Goal: Task Accomplishment & Management: Manage account settings

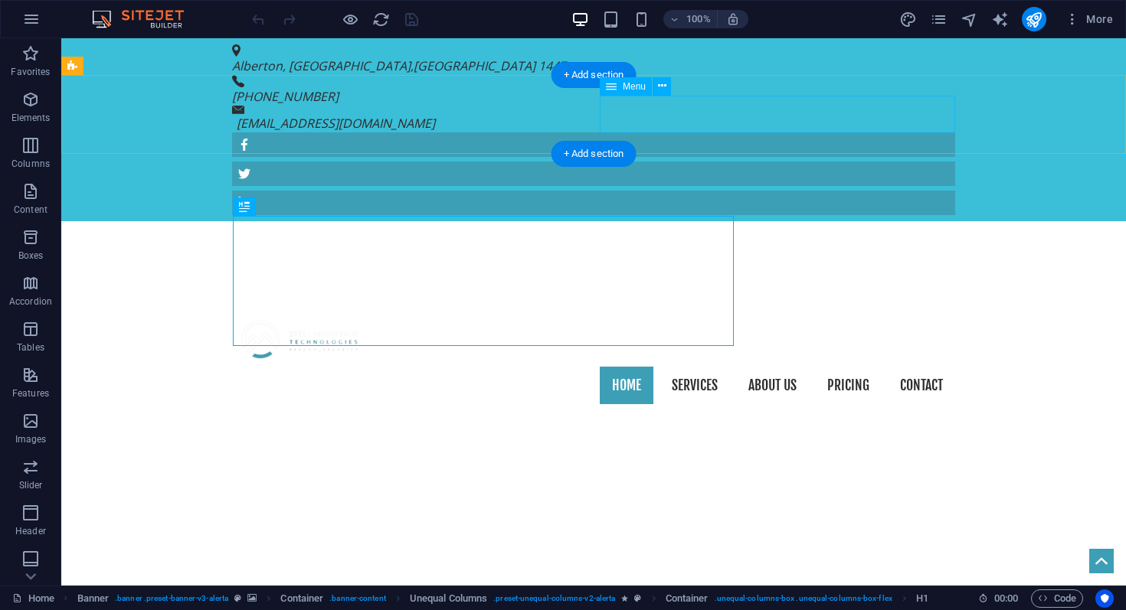
click at [851, 367] on nav "Home Services About us Pricing Contact" at bounding box center [593, 386] width 723 height 38
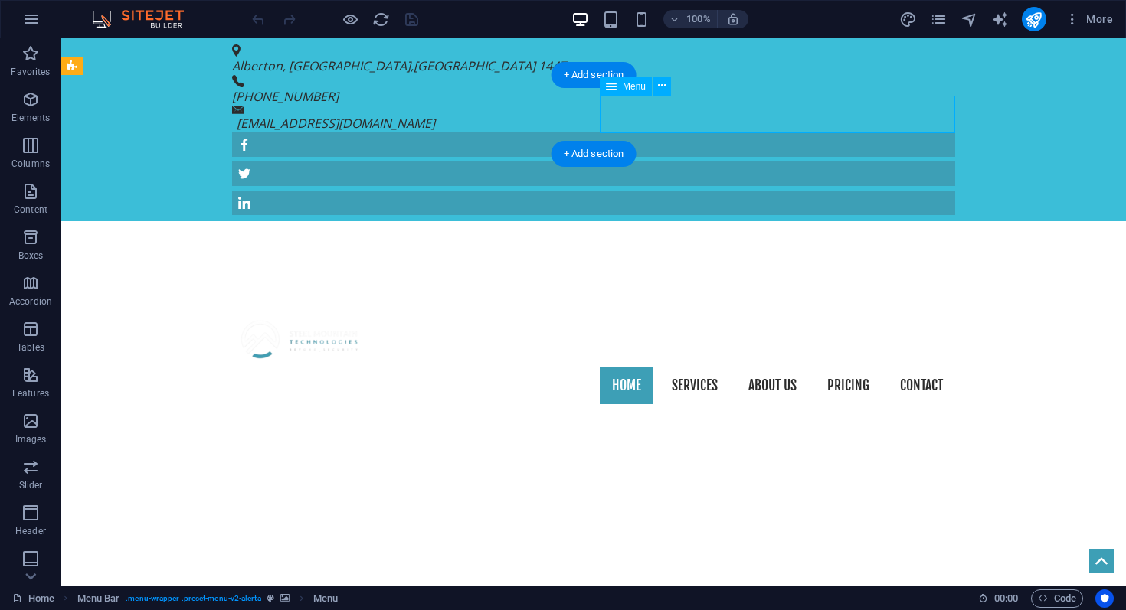
click at [851, 367] on nav "Home Services About us Pricing Contact" at bounding box center [593, 386] width 723 height 38
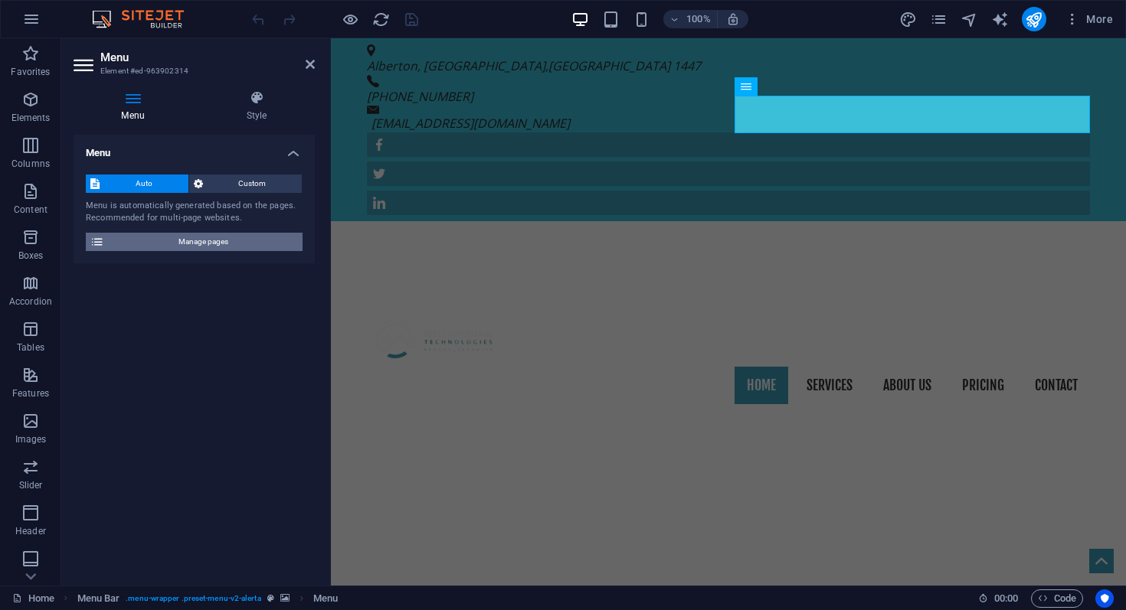
click at [252, 243] on span "Manage pages" at bounding box center [203, 242] width 189 height 18
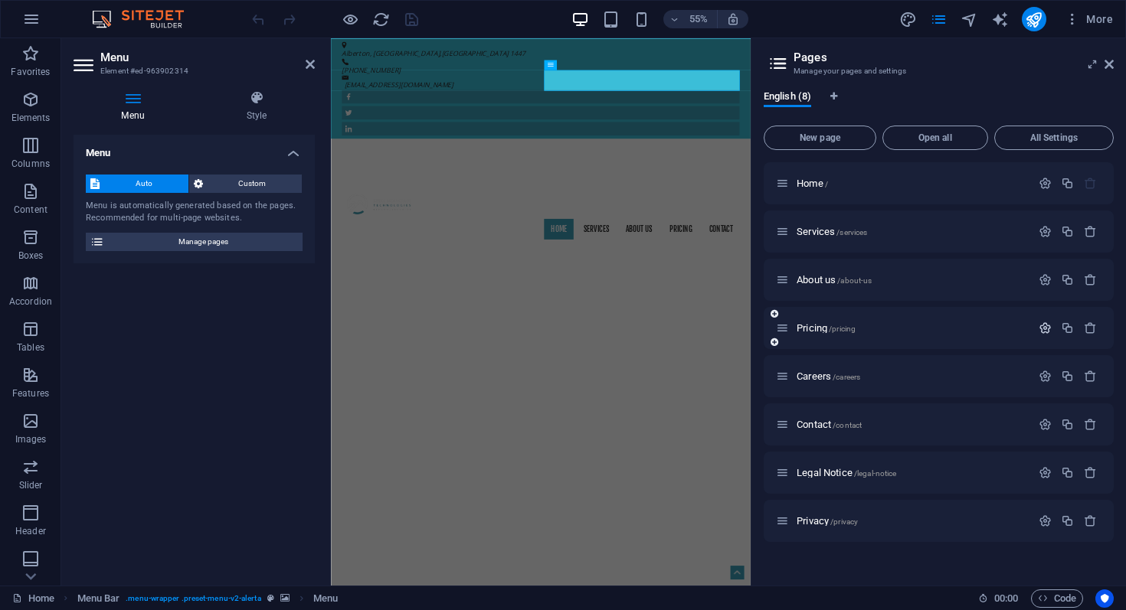
click at [1046, 332] on icon "button" at bounding box center [1044, 328] width 13 height 13
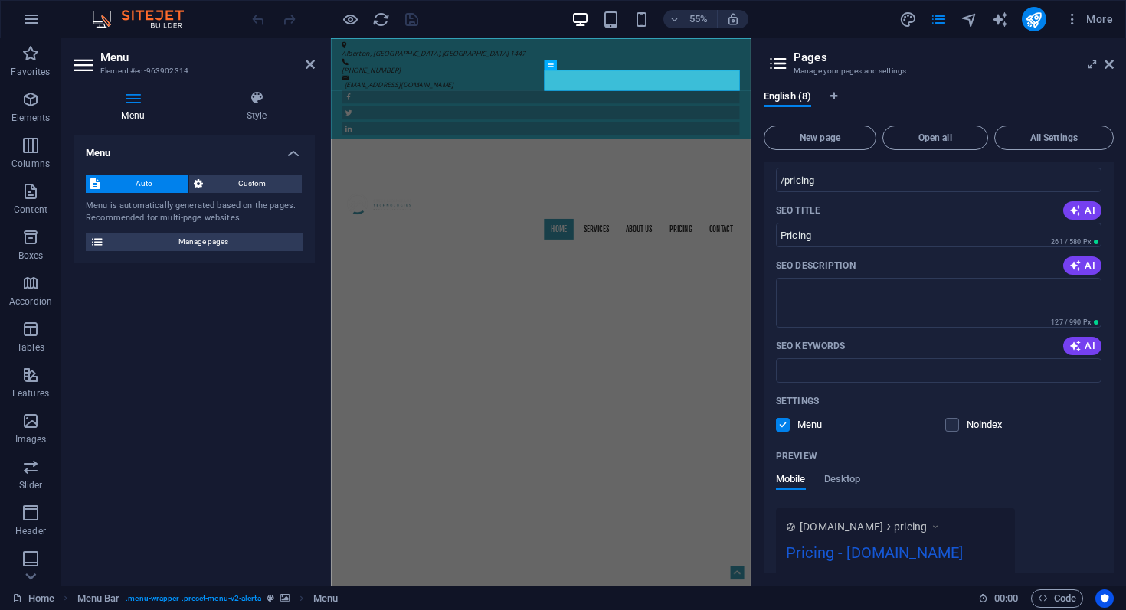
scroll to position [293, 0]
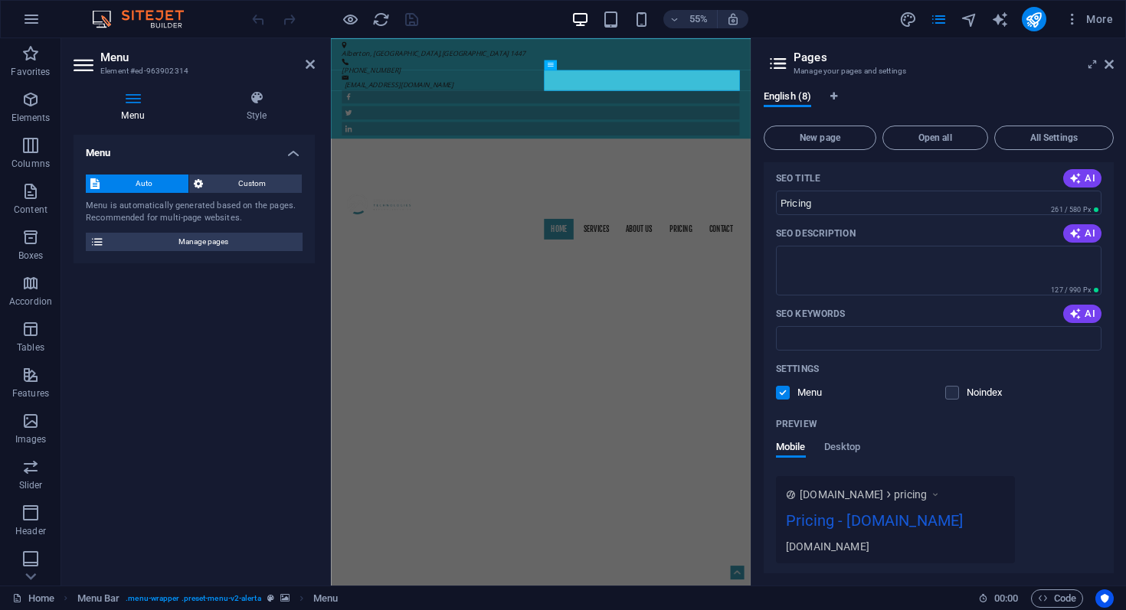
click at [780, 396] on label at bounding box center [783, 393] width 14 height 14
click at [0, 0] on input "checkbox" at bounding box center [0, 0] width 0 height 0
click at [1108, 66] on icon at bounding box center [1108, 64] width 9 height 12
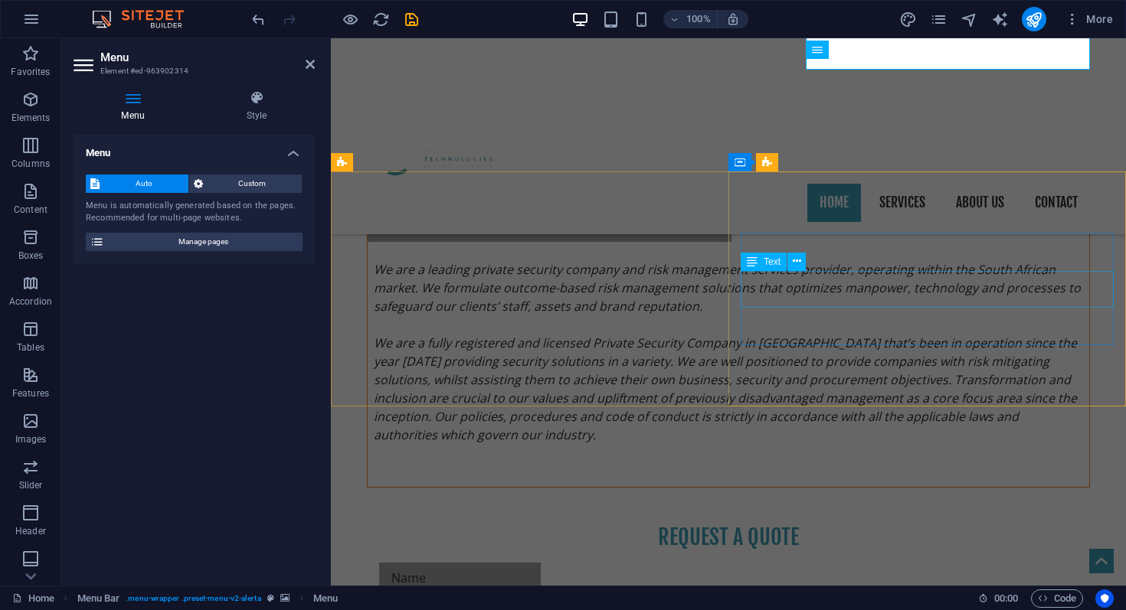
scroll to position [934, 0]
click at [309, 70] on icon at bounding box center [310, 64] width 9 height 12
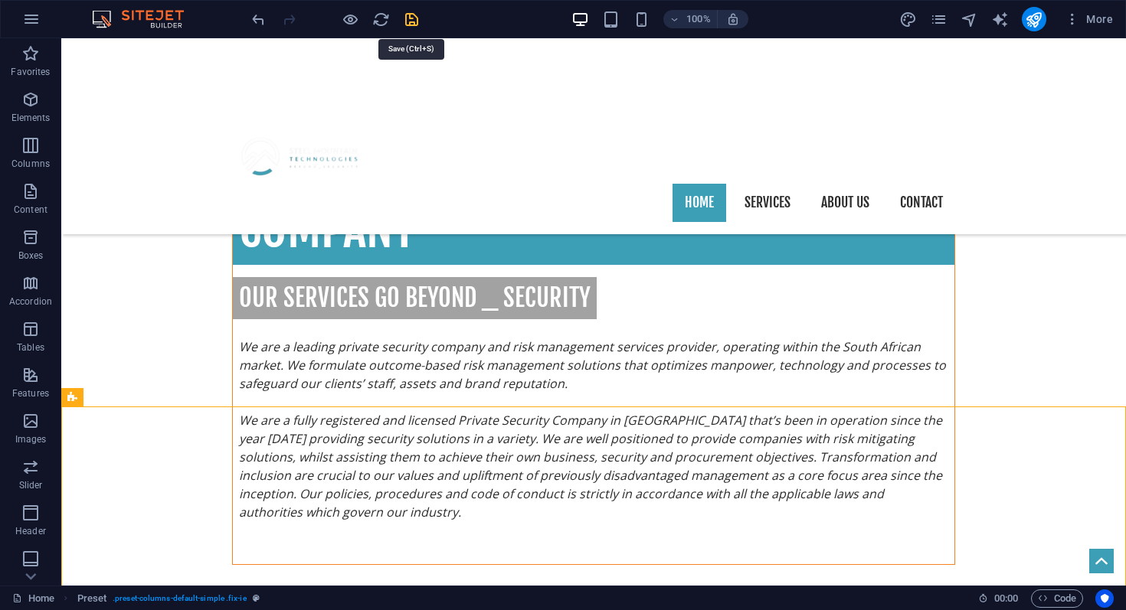
click at [410, 22] on icon "save" at bounding box center [412, 20] width 18 height 18
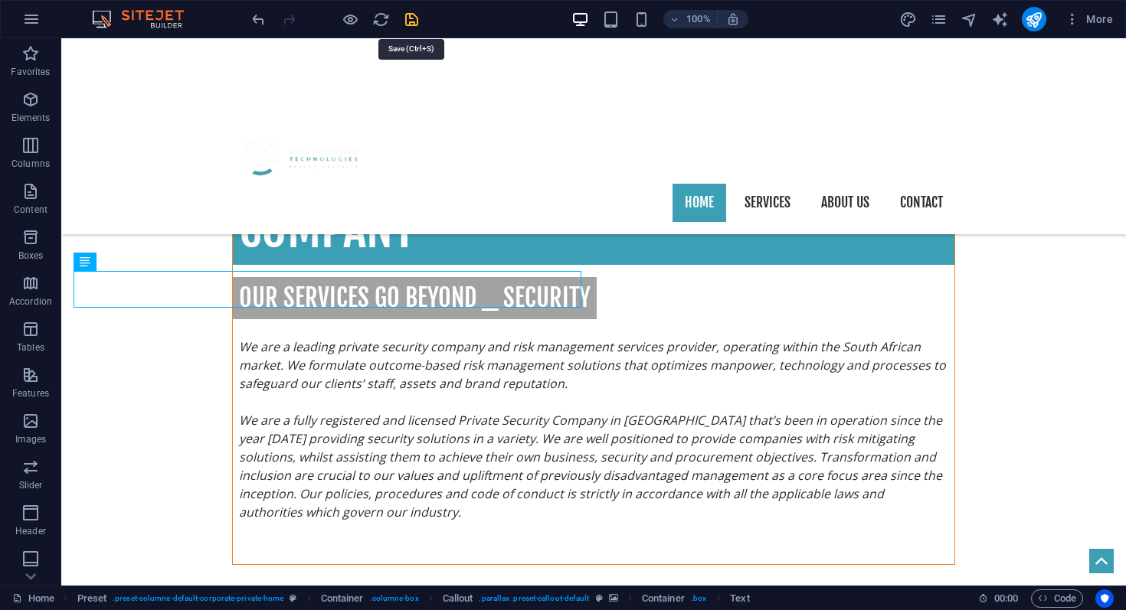
click at [407, 22] on icon "save" at bounding box center [412, 20] width 18 height 18
checkbox input "false"
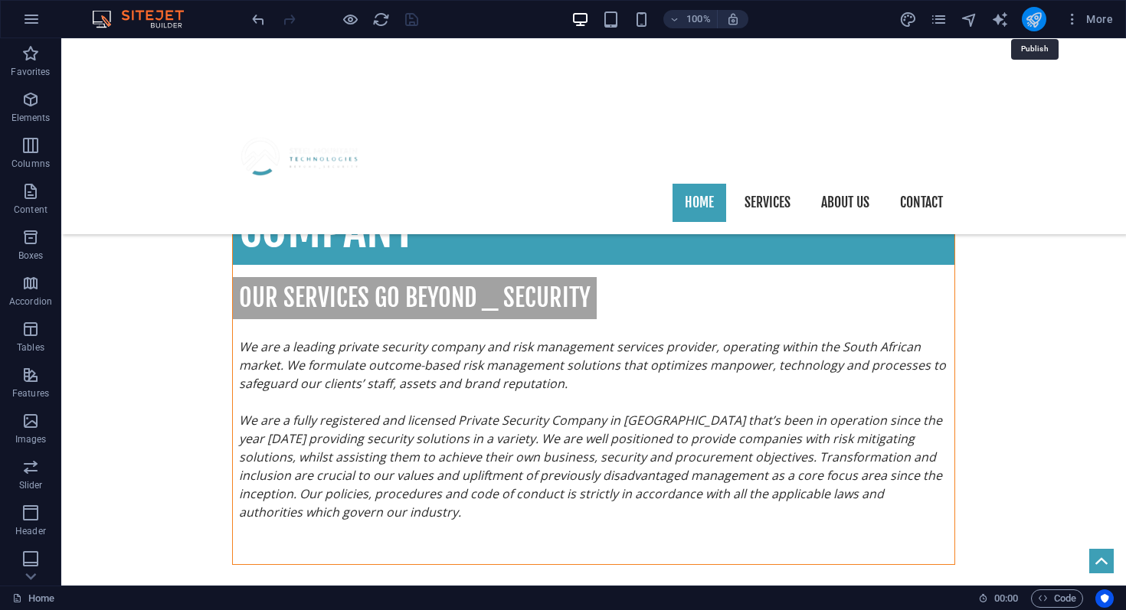
click at [1031, 21] on icon "publish" at bounding box center [1034, 20] width 18 height 18
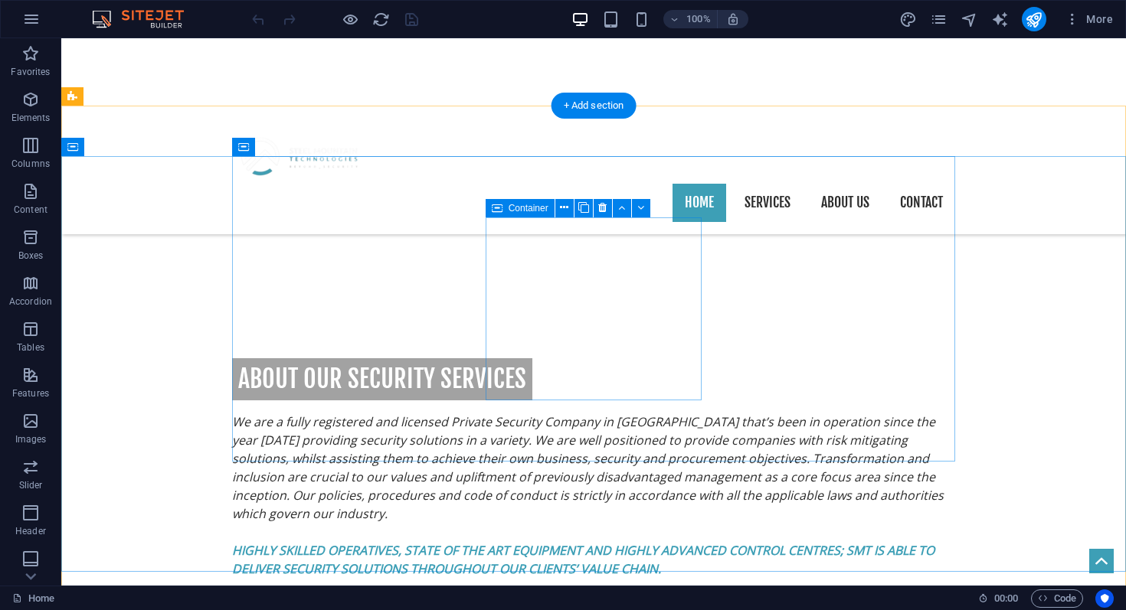
scroll to position [1734, 0]
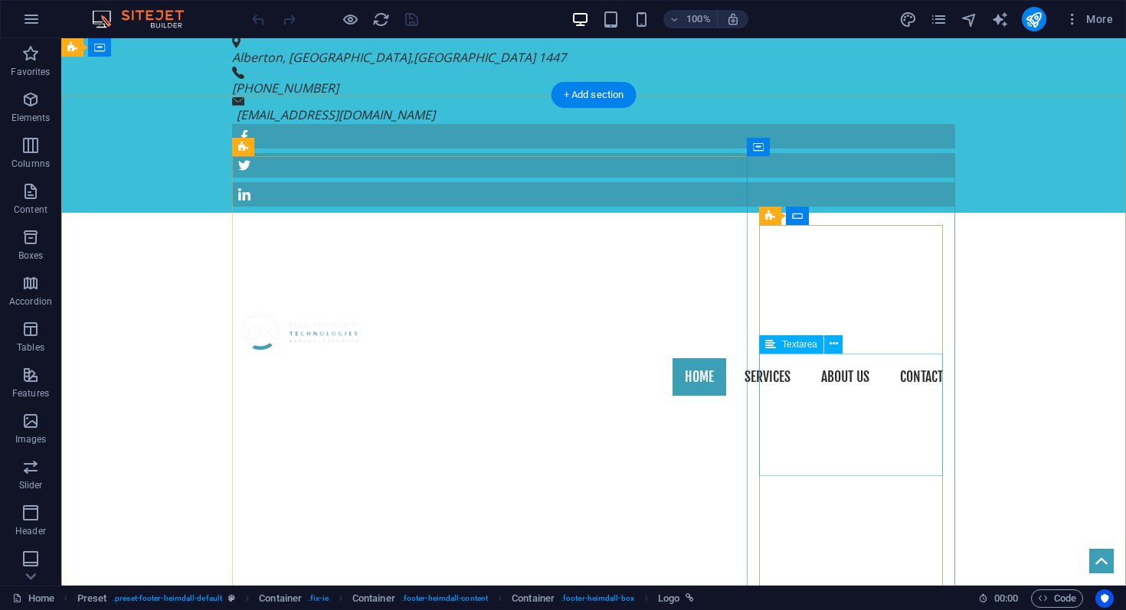
scroll to position [0, 0]
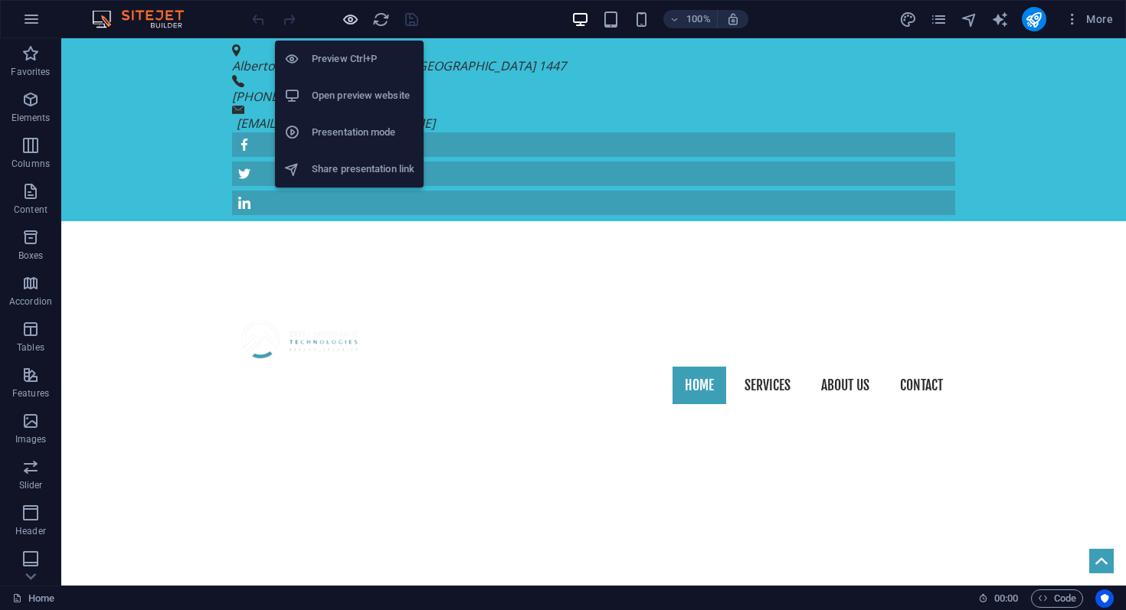
click at [349, 18] on icon "button" at bounding box center [351, 20] width 18 height 18
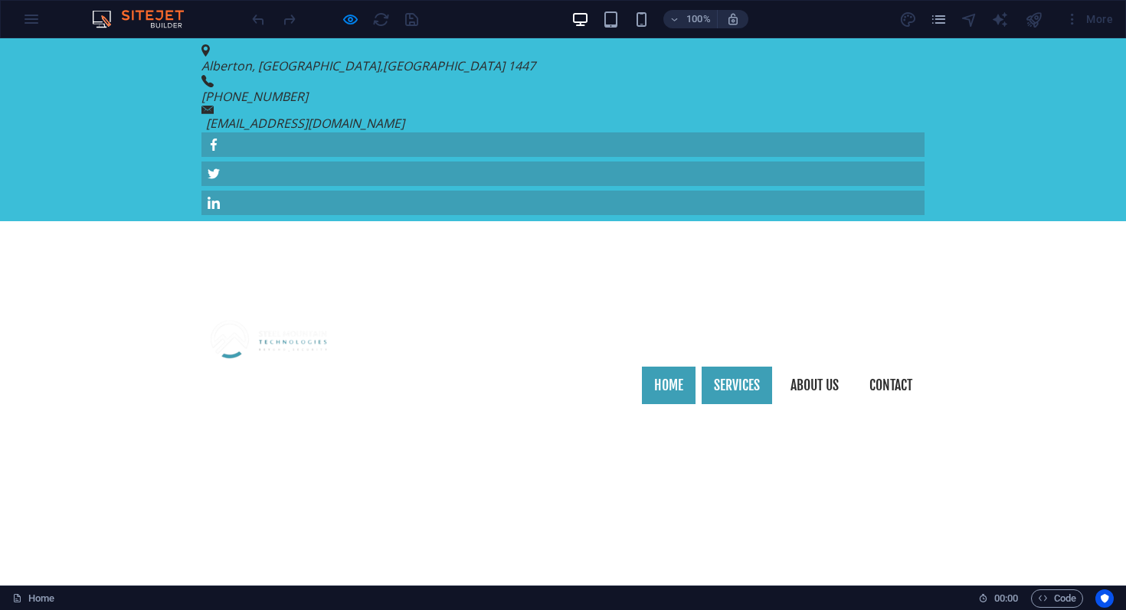
click at [739, 367] on link "Services" at bounding box center [736, 386] width 70 height 38
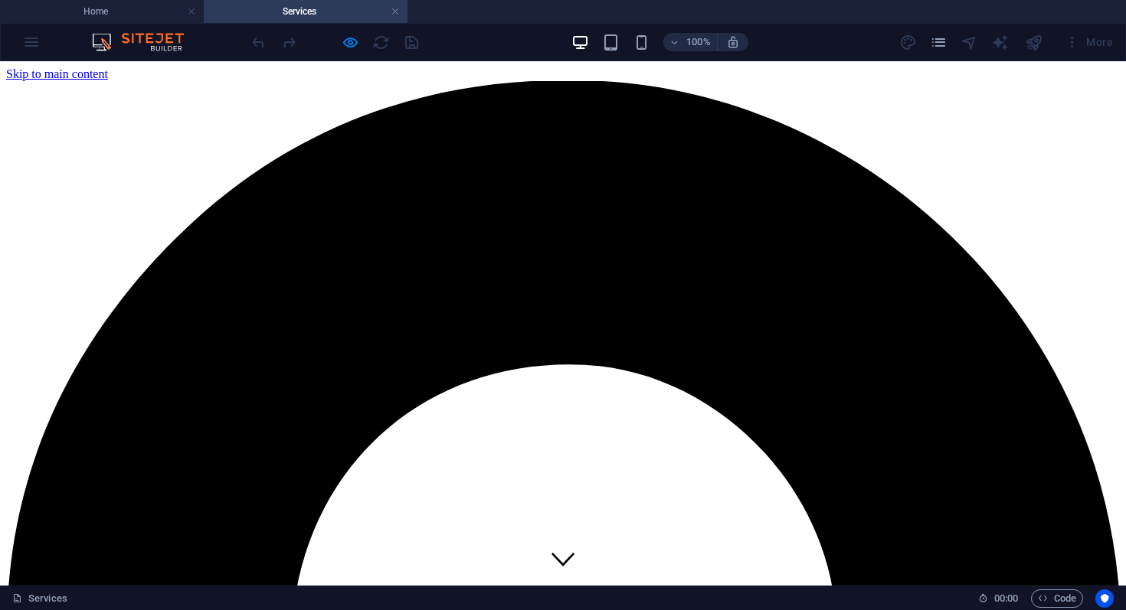
click at [393, 15] on link at bounding box center [395, 12] width 9 height 15
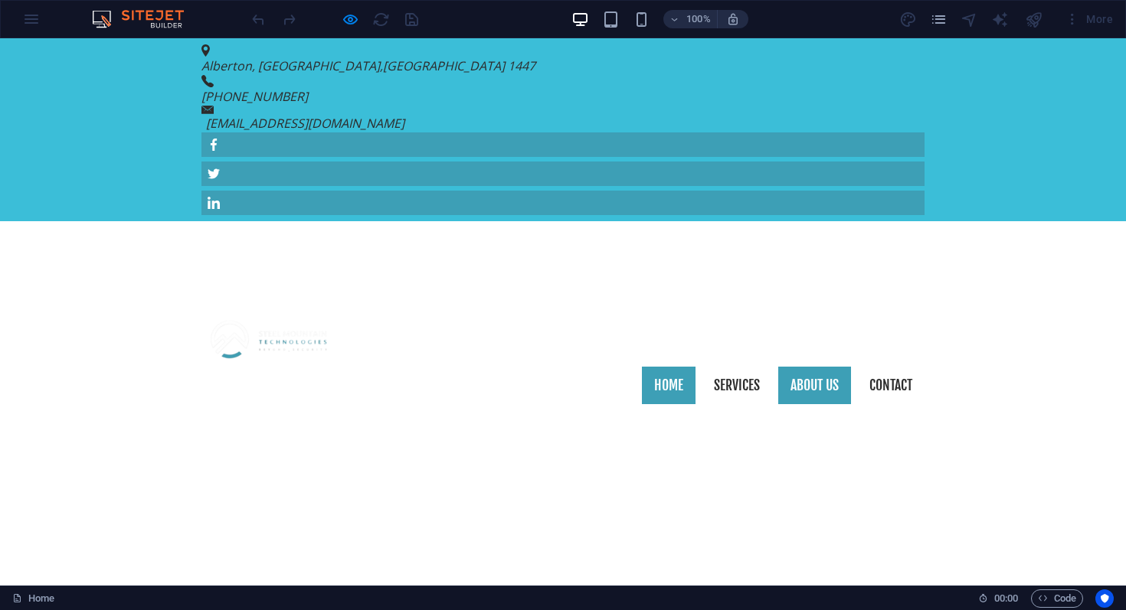
click at [814, 367] on link "About us" at bounding box center [814, 386] width 73 height 38
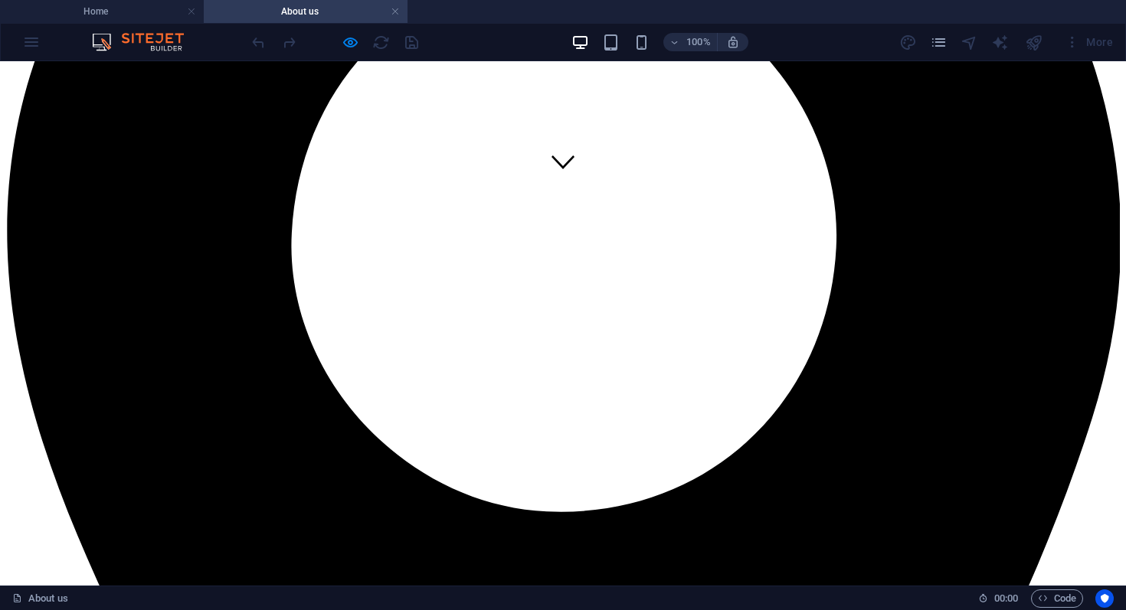
scroll to position [399, 0]
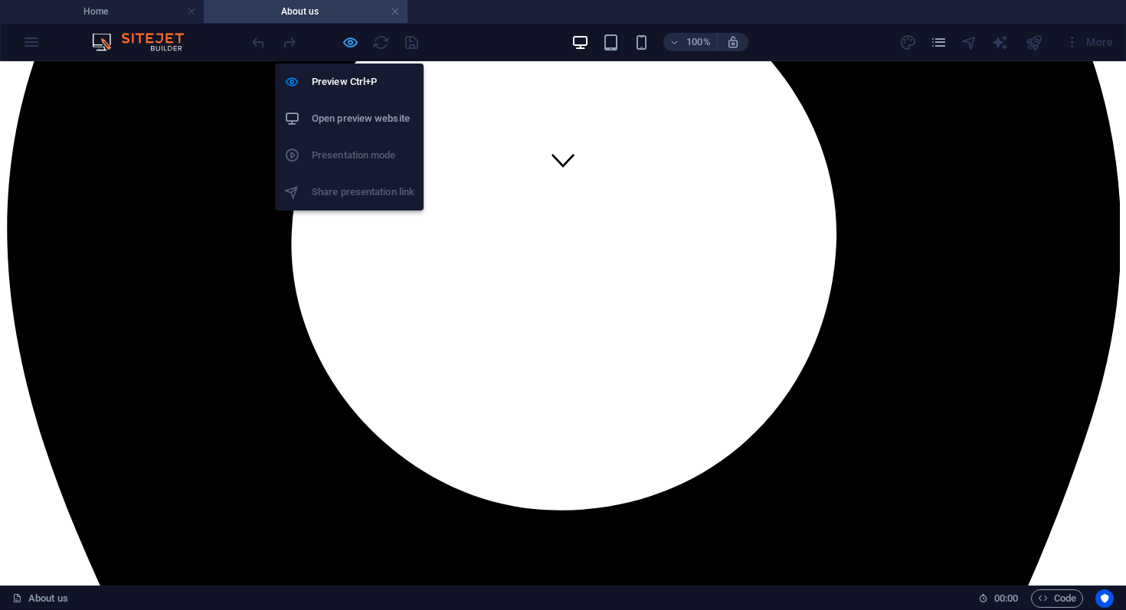
click at [352, 44] on icon "button" at bounding box center [351, 43] width 18 height 18
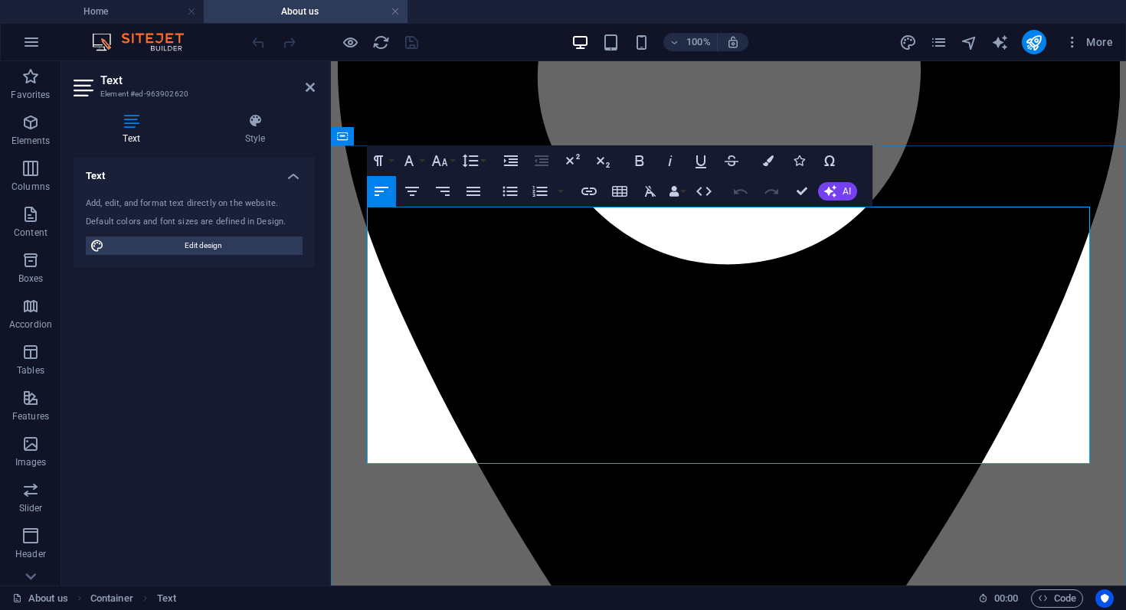
drag, startPoint x: 1073, startPoint y: 328, endPoint x: 1057, endPoint y: 329, distance: 16.1
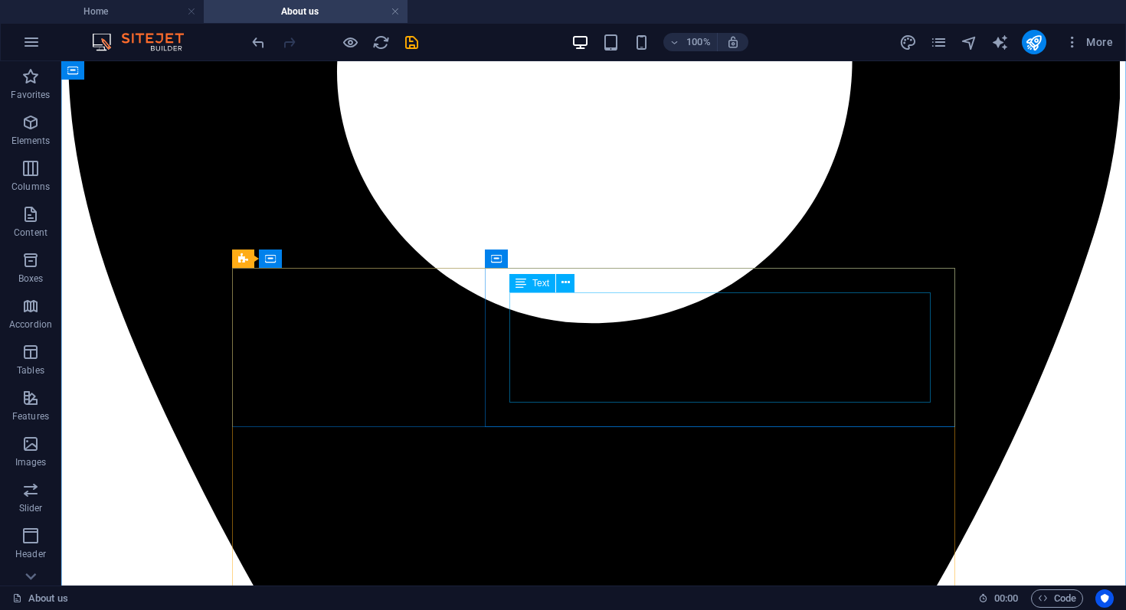
scroll to position [541, 0]
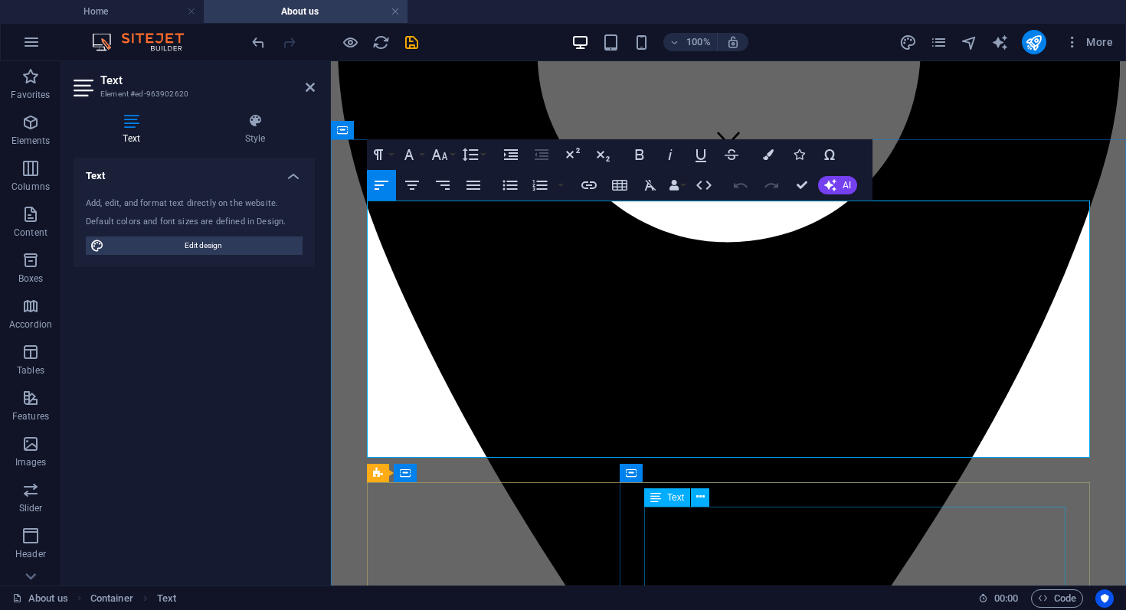
scroll to position [424, 0]
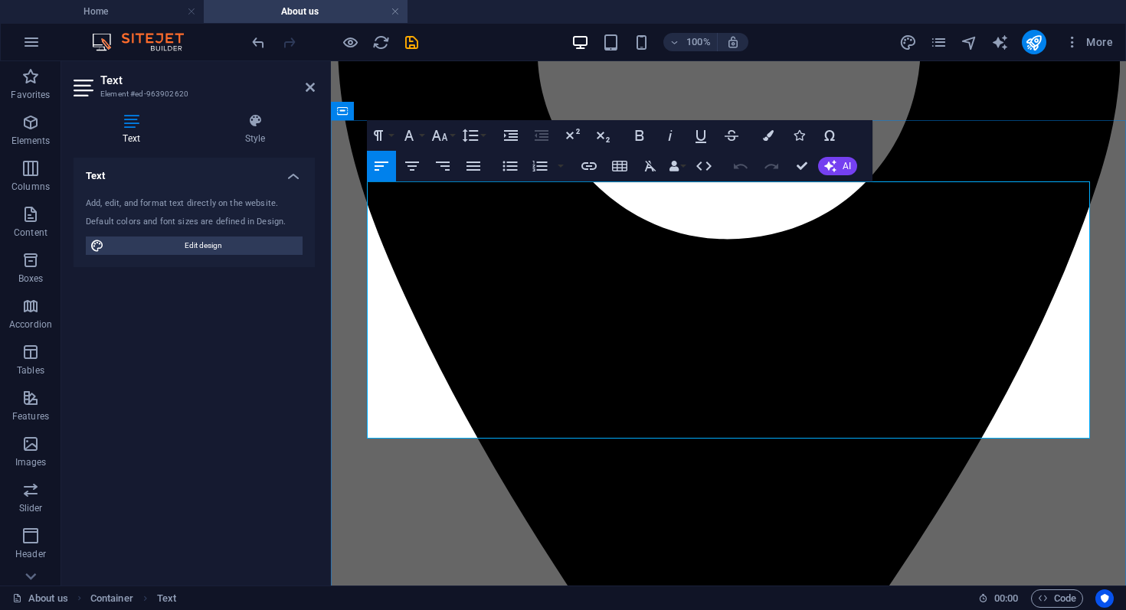
drag, startPoint x: 1005, startPoint y: 413, endPoint x: 983, endPoint y: 413, distance: 21.4
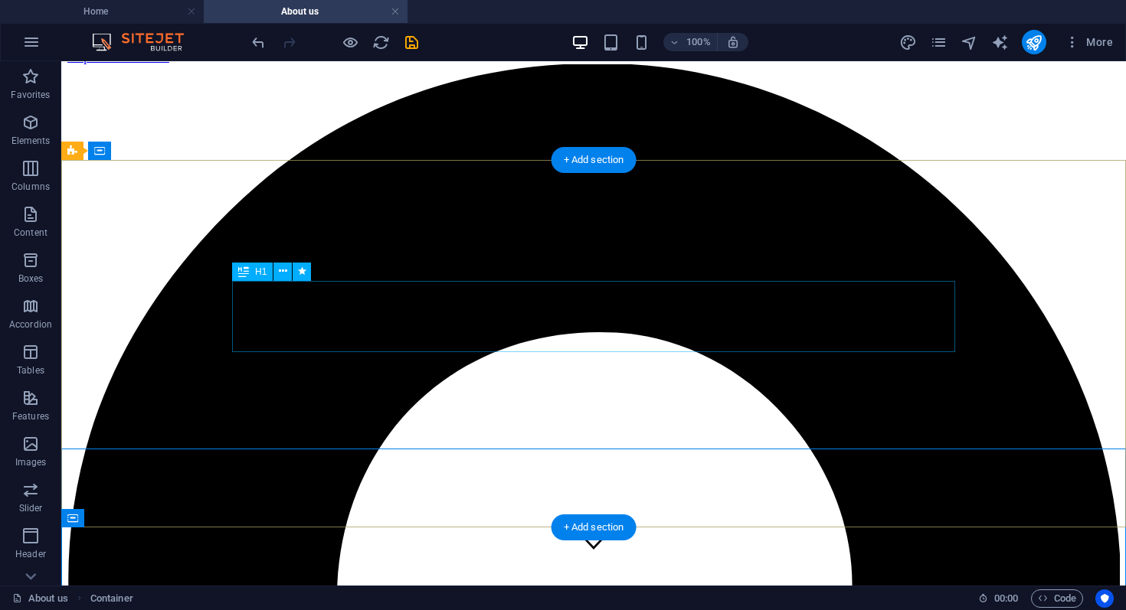
scroll to position [0, 0]
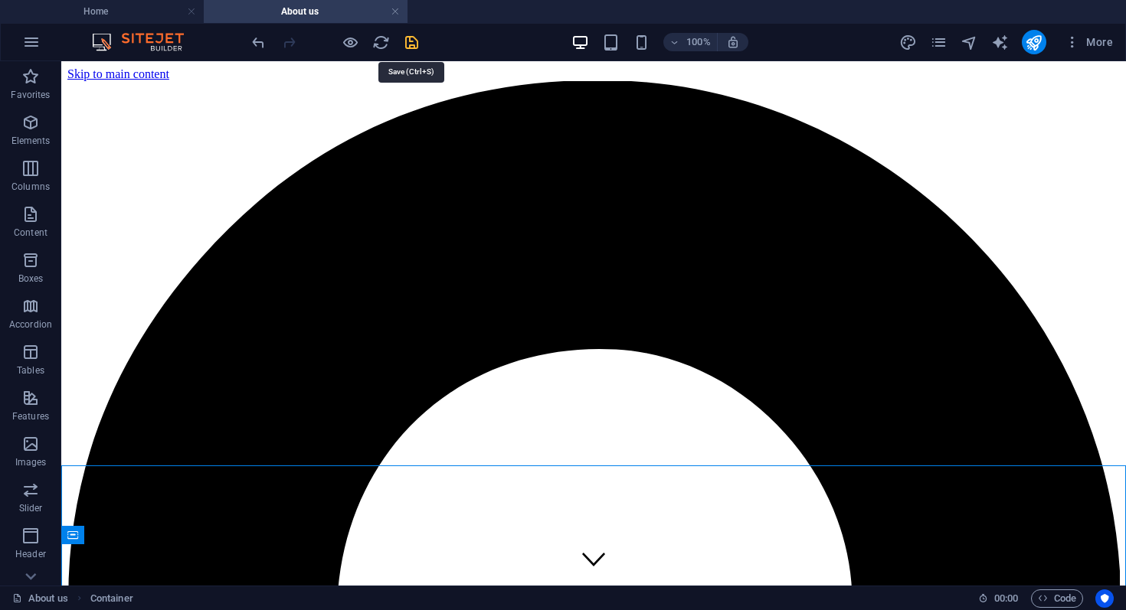
click at [409, 42] on icon "save" at bounding box center [412, 43] width 18 height 18
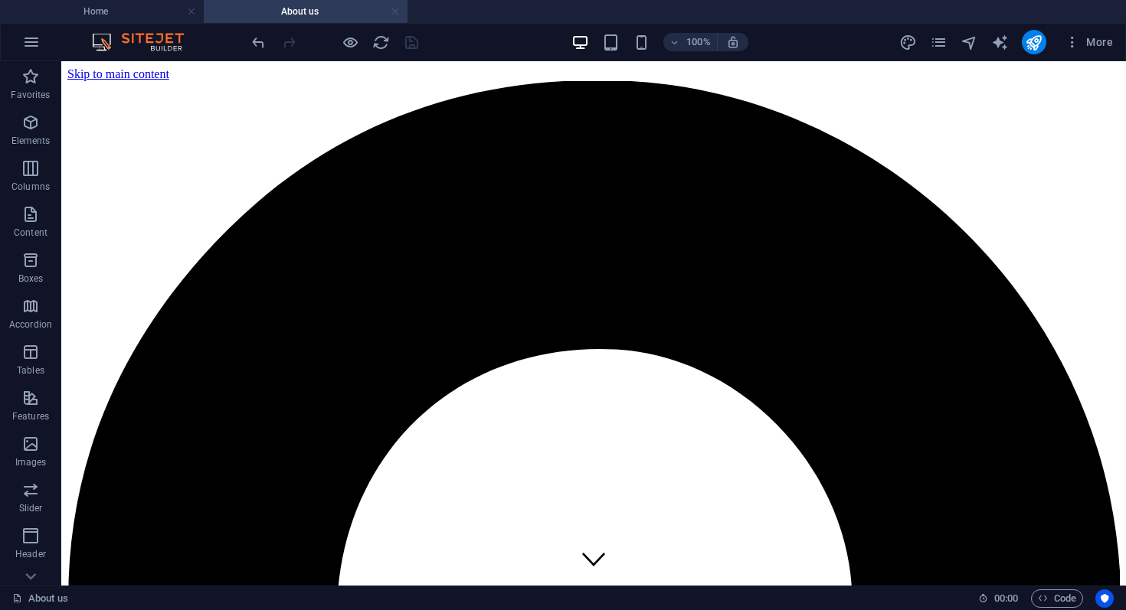
click at [397, 15] on link at bounding box center [395, 12] width 9 height 15
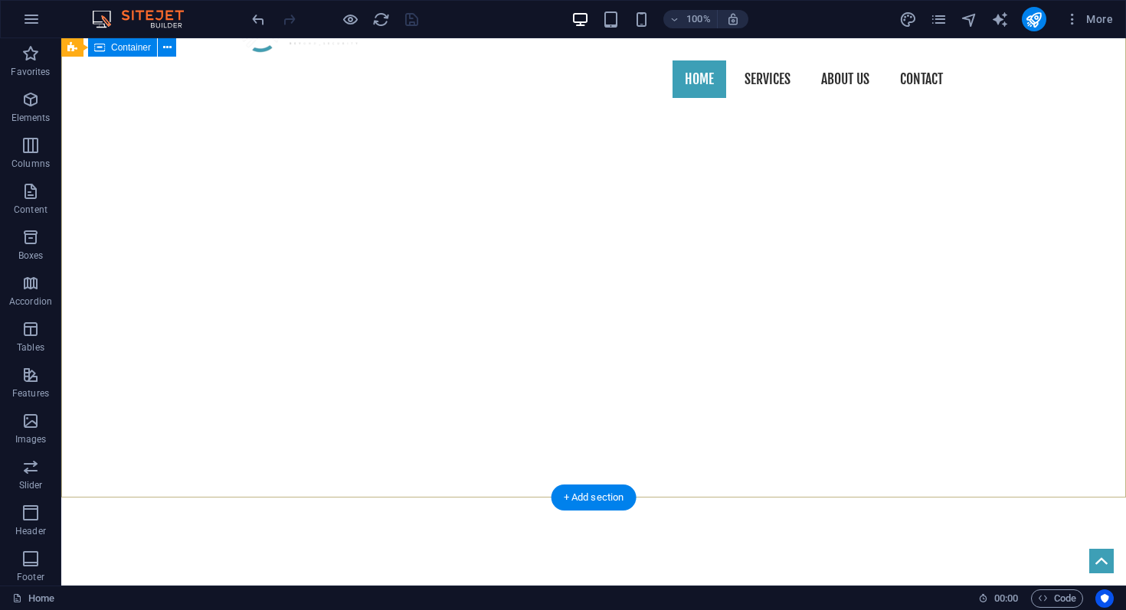
scroll to position [309, 0]
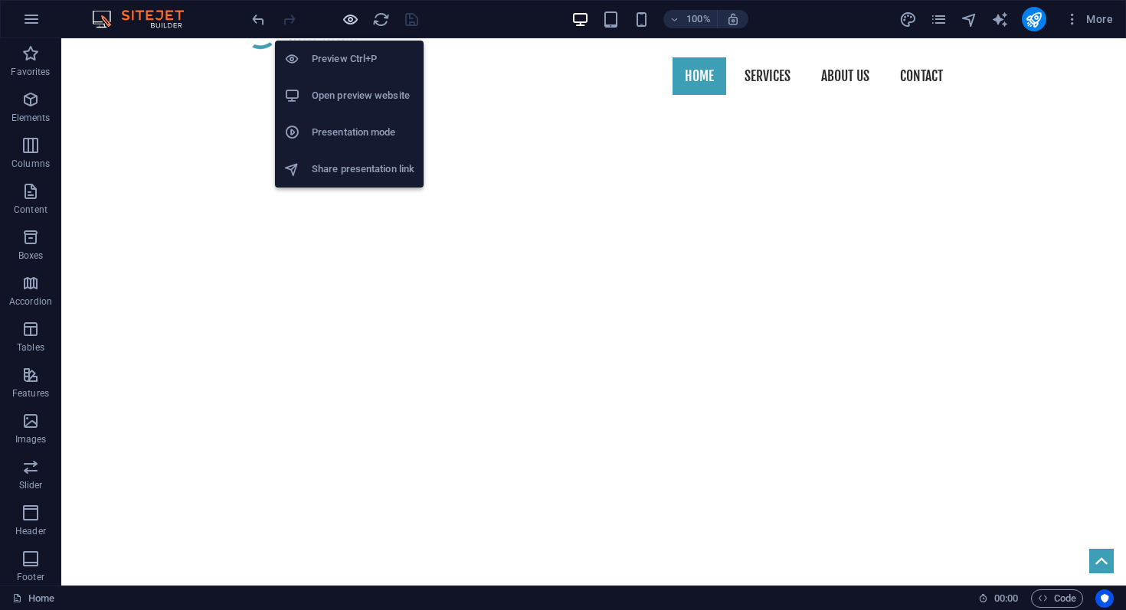
click at [346, 24] on icon "button" at bounding box center [351, 20] width 18 height 18
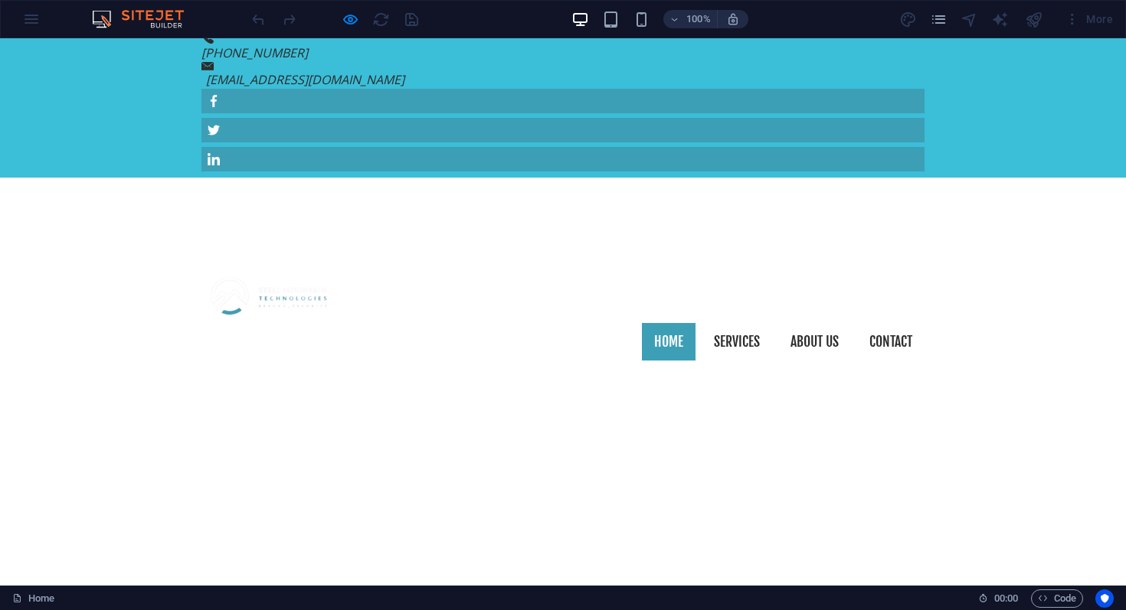
scroll to position [0, 0]
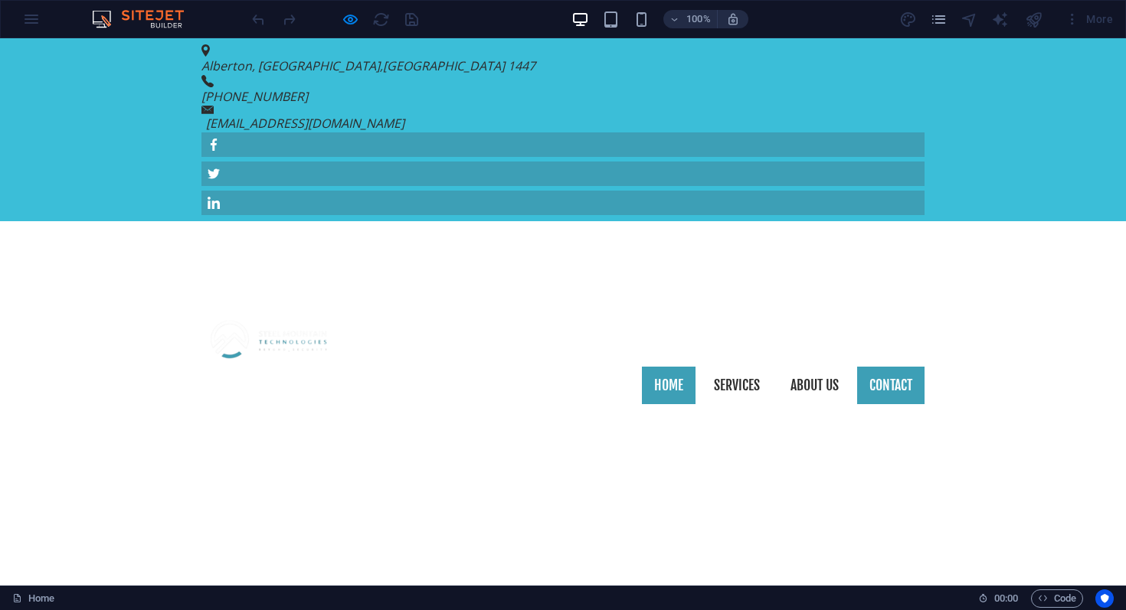
click at [871, 367] on link "Contact" at bounding box center [890, 386] width 67 height 38
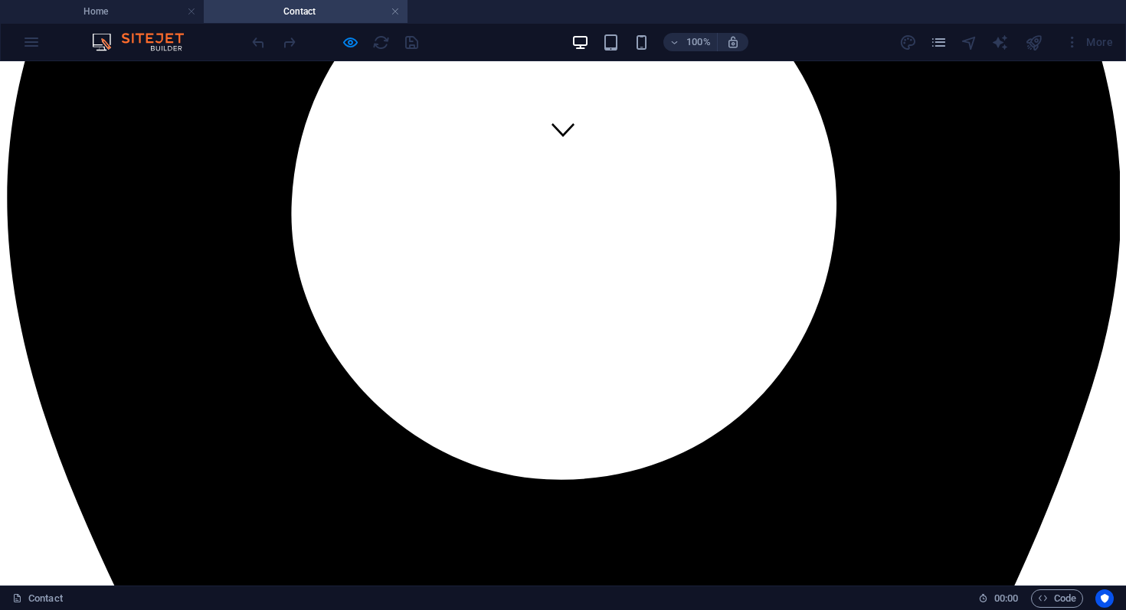
scroll to position [424, 0]
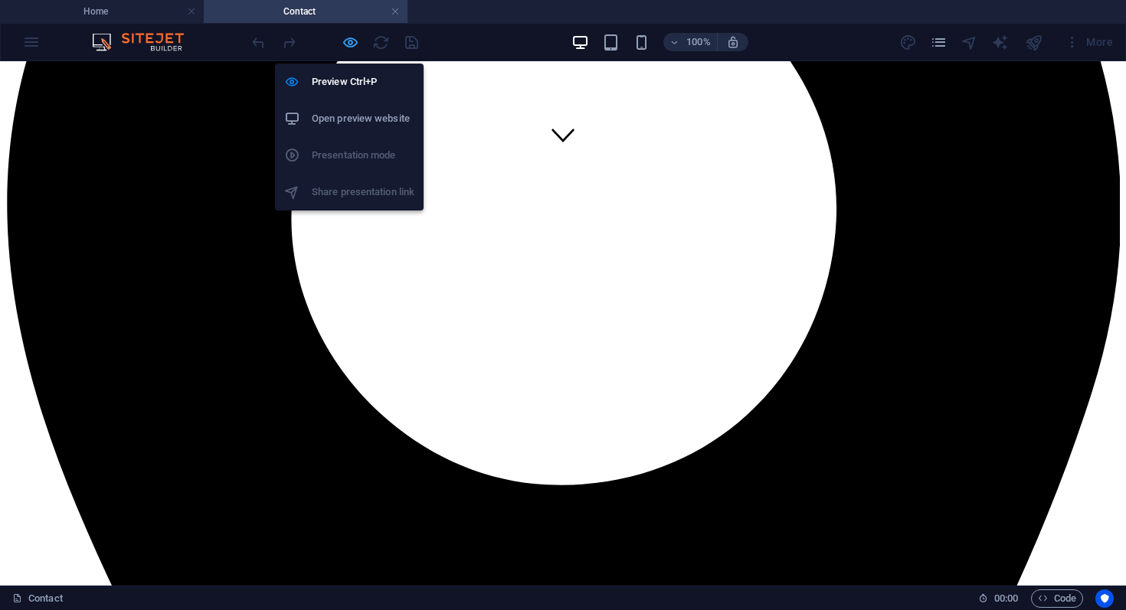
click at [352, 43] on icon "button" at bounding box center [351, 43] width 18 height 18
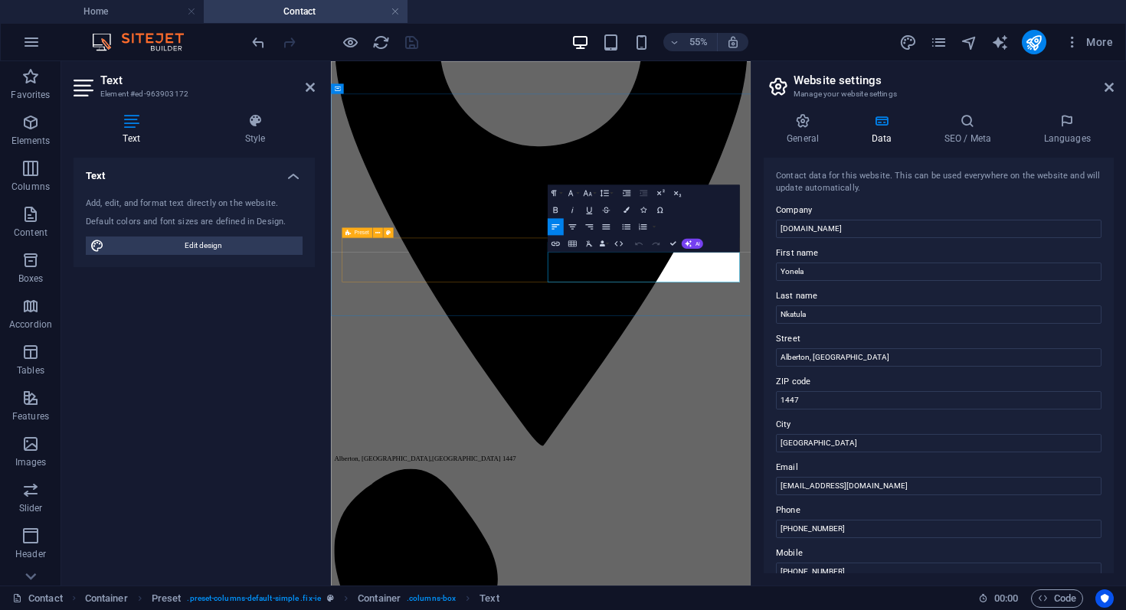
drag, startPoint x: 777, startPoint y: 417, endPoint x: 710, endPoint y: 416, distance: 67.4
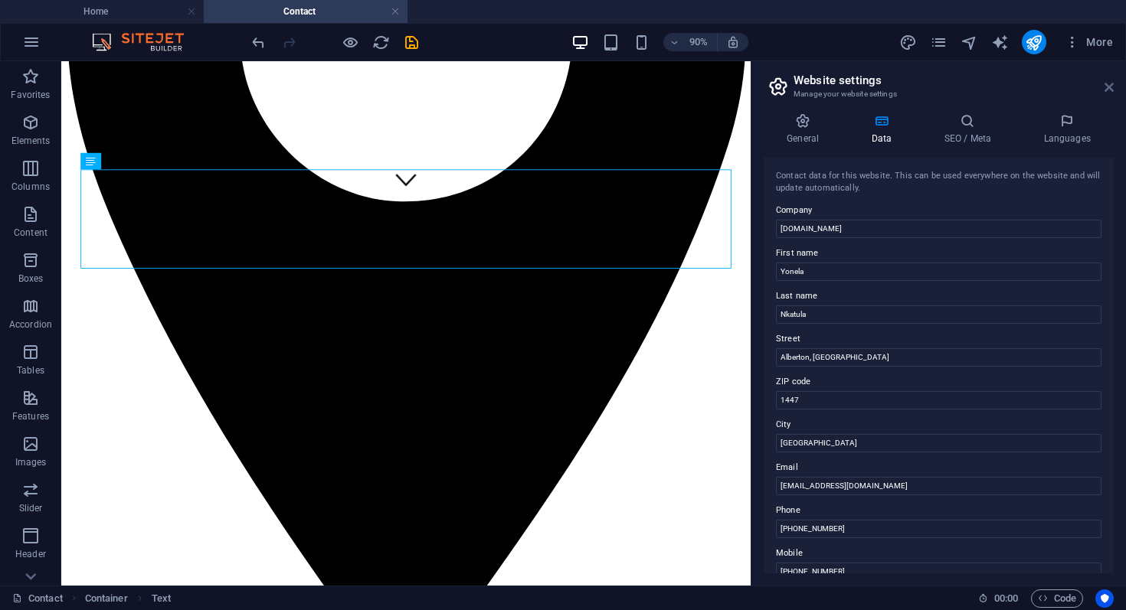
click at [1107, 87] on icon at bounding box center [1108, 87] width 9 height 12
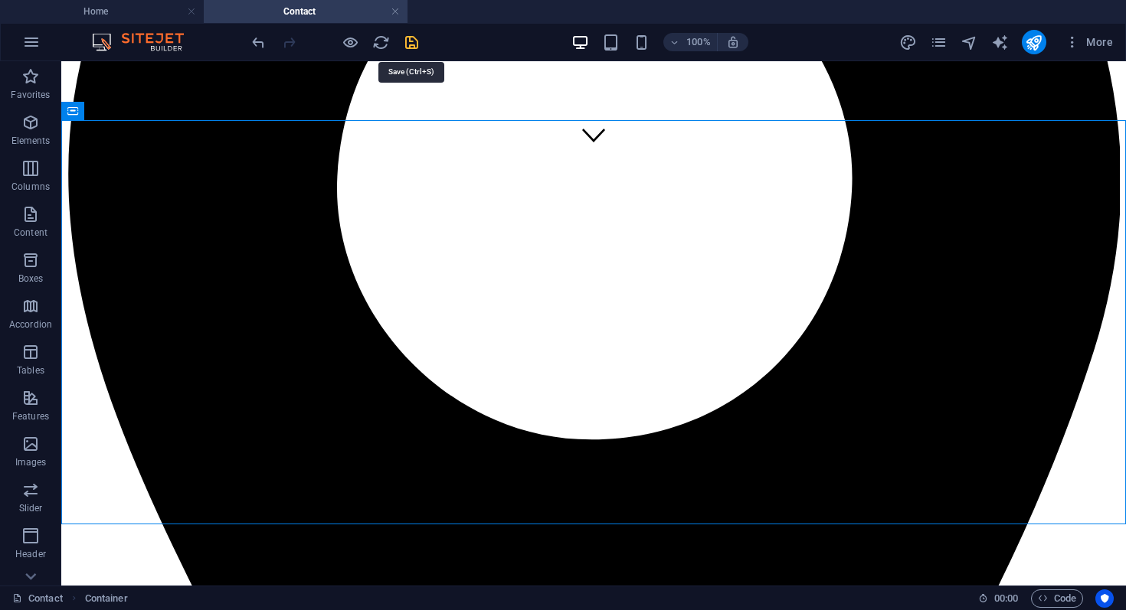
click at [411, 49] on icon "save" at bounding box center [412, 43] width 18 height 18
checkbox input "false"
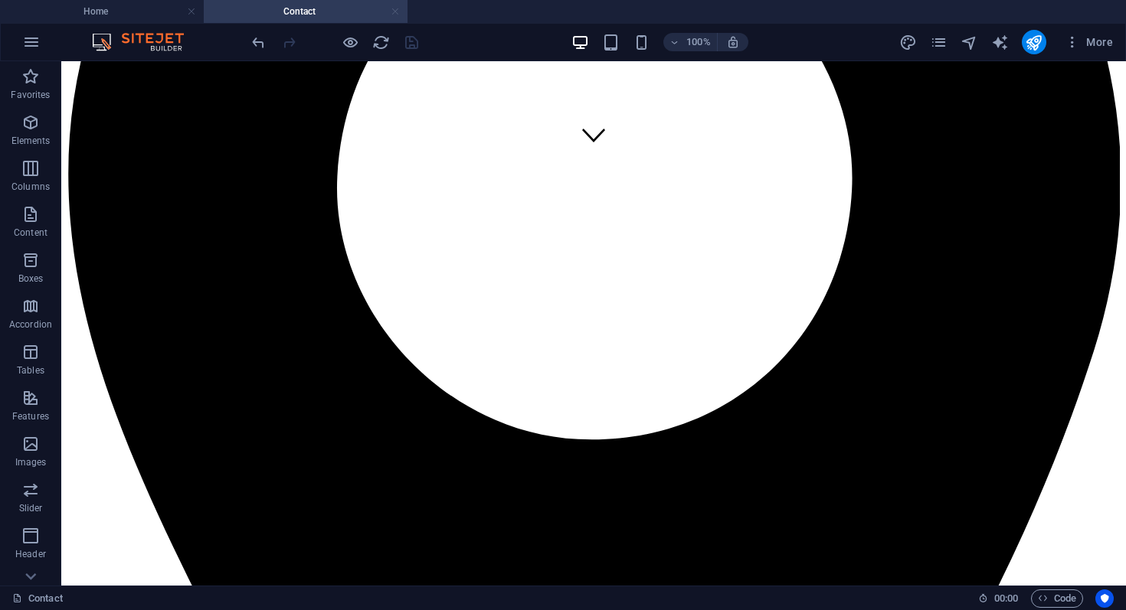
click at [397, 16] on link at bounding box center [395, 12] width 9 height 15
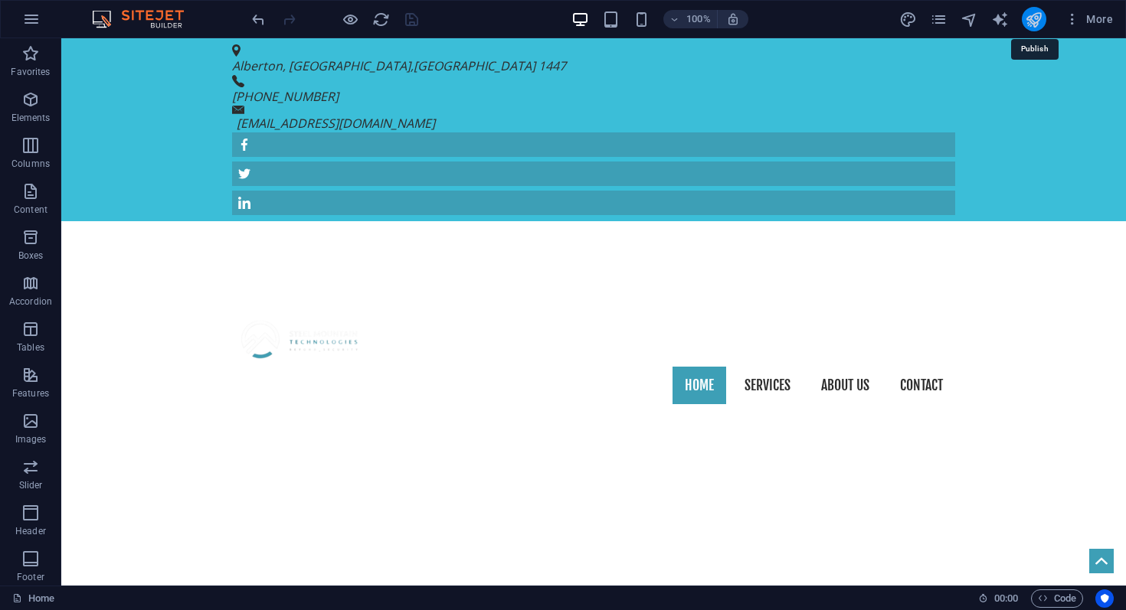
click at [1038, 24] on icon "publish" at bounding box center [1034, 20] width 18 height 18
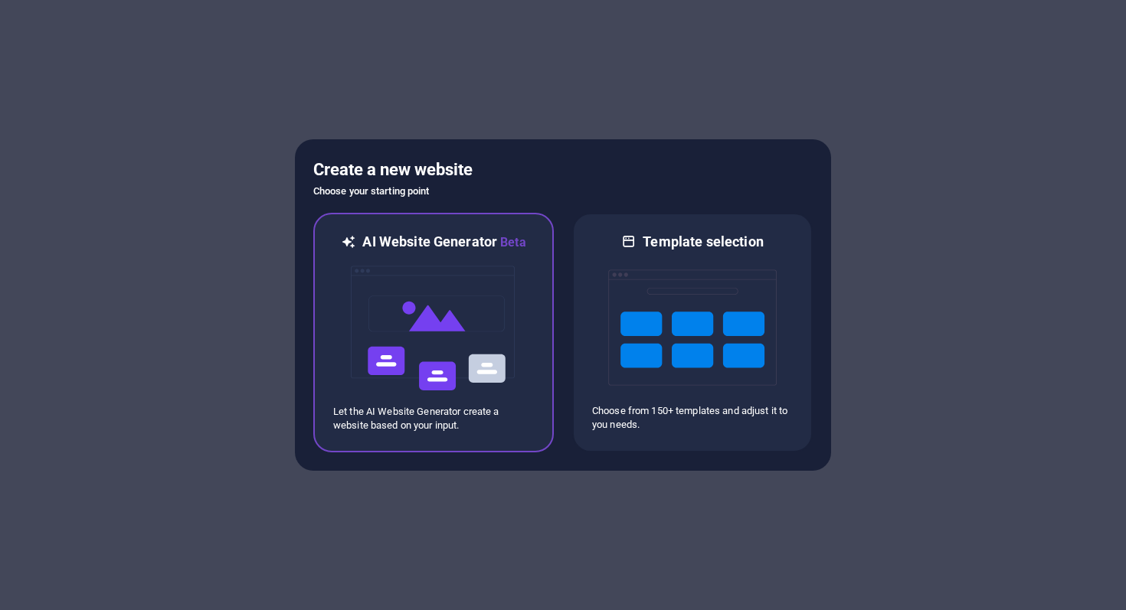
click at [465, 293] on img at bounding box center [433, 328] width 168 height 153
click at [433, 330] on img at bounding box center [433, 328] width 168 height 153
